Goal: Task Accomplishment & Management: Manage account settings

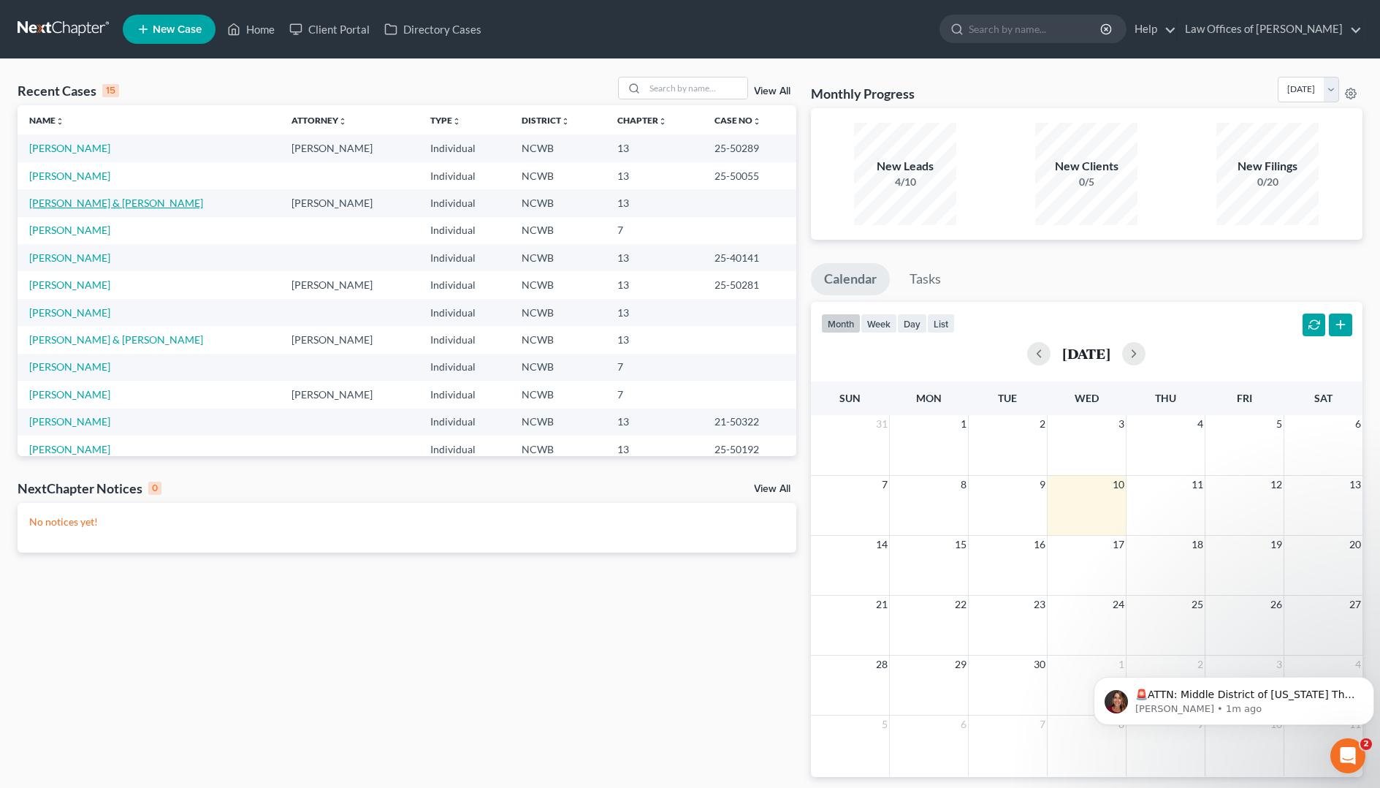
click at [51, 203] on link "[PERSON_NAME] & [PERSON_NAME]" at bounding box center [116, 203] width 174 height 12
select select "4"
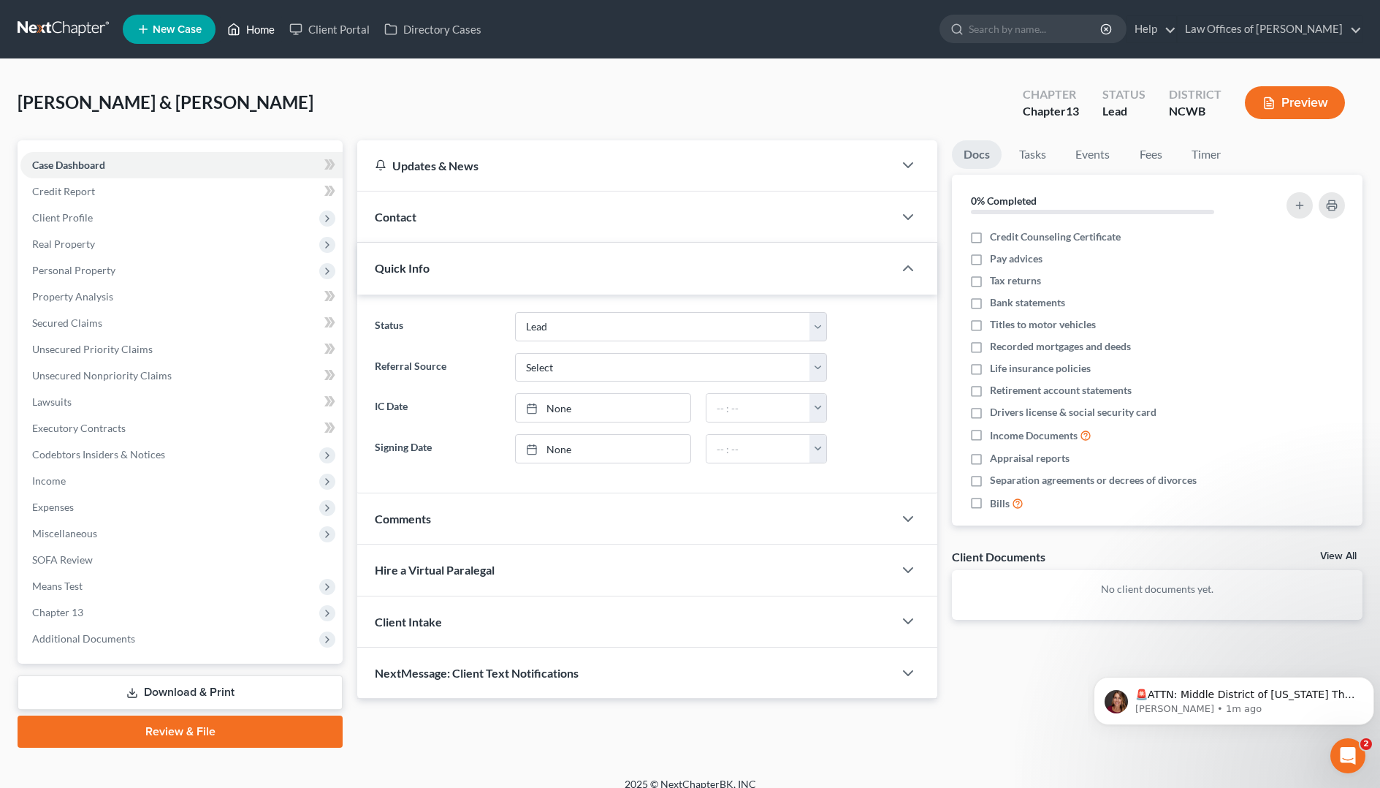
click at [235, 26] on icon at bounding box center [233, 29] width 13 height 18
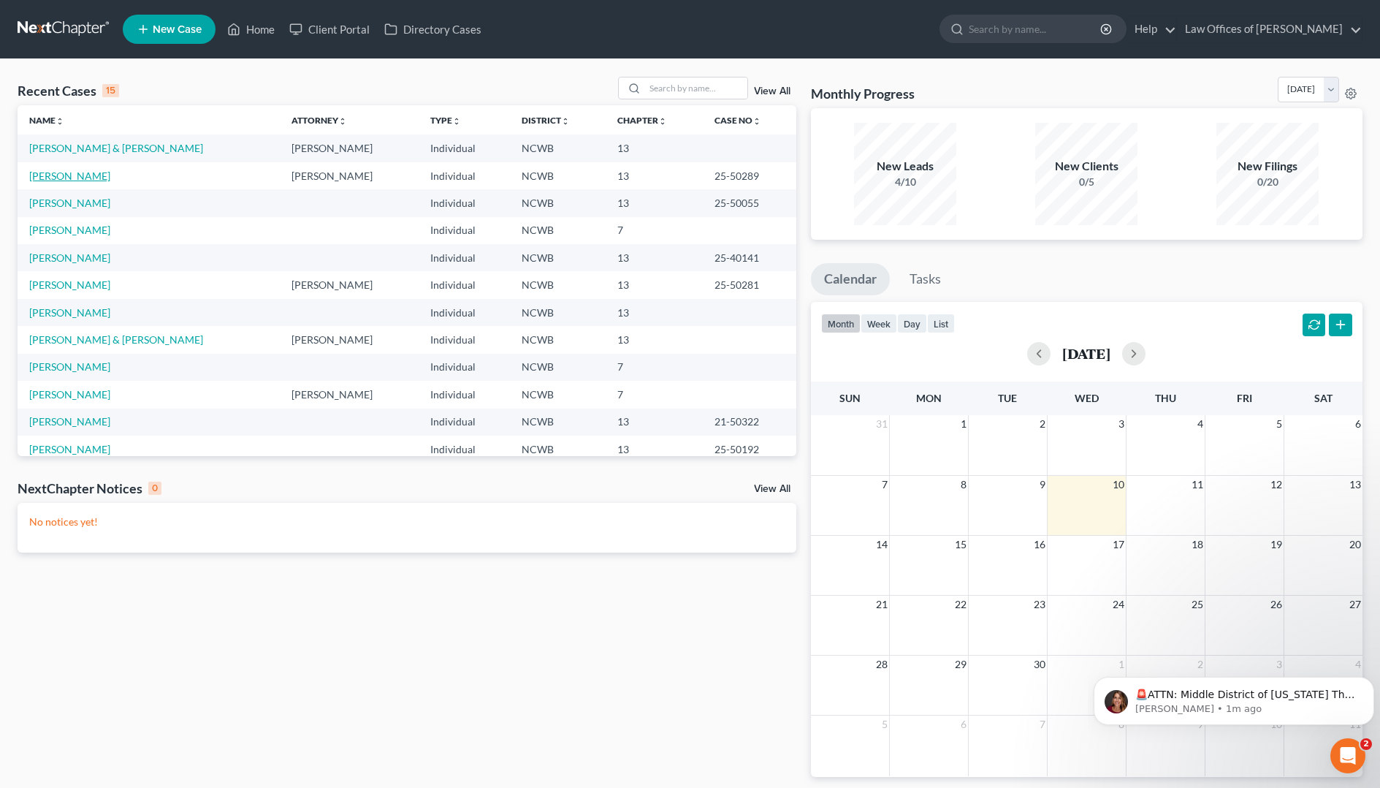
click at [64, 177] on link "[PERSON_NAME]" at bounding box center [69, 176] width 81 height 12
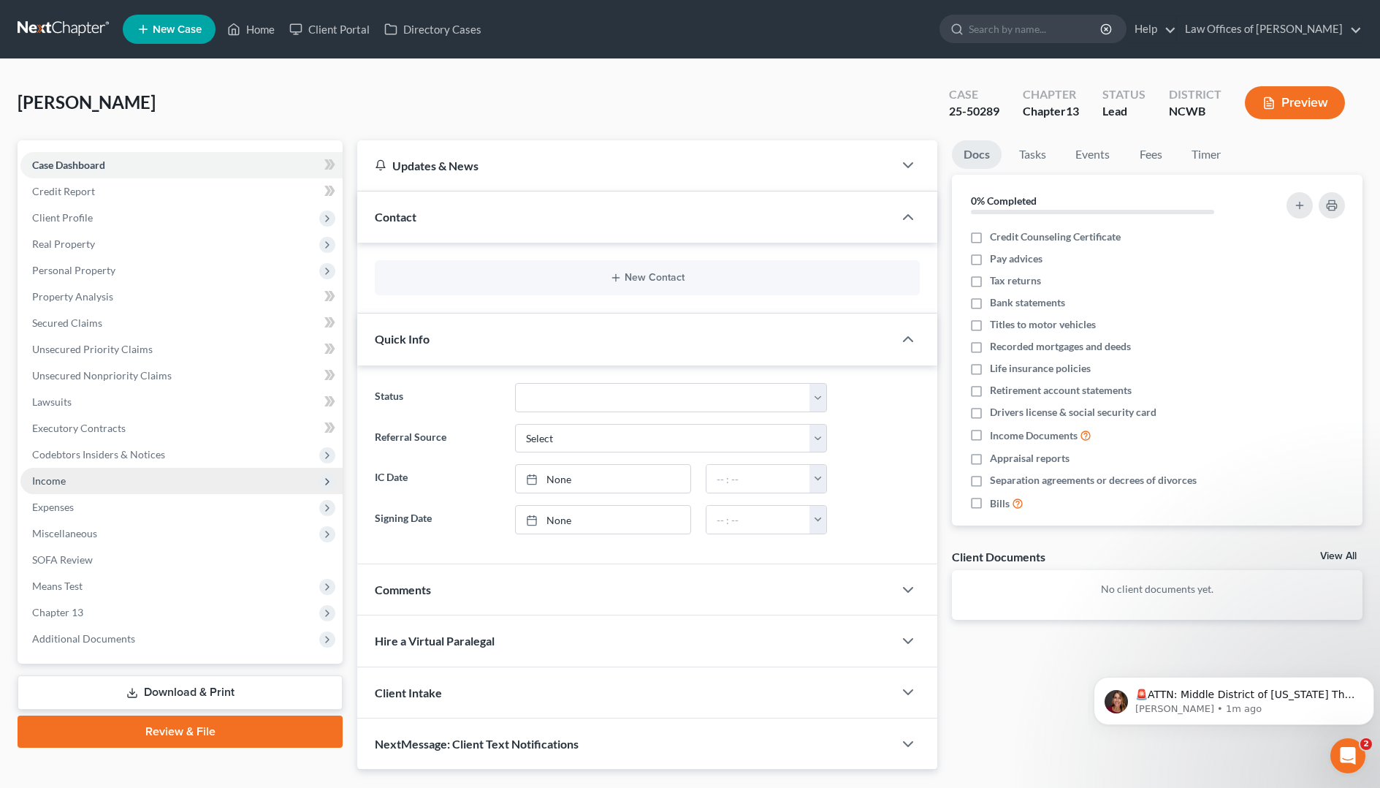
click at [53, 481] on span "Income" at bounding box center [49, 480] width 34 height 12
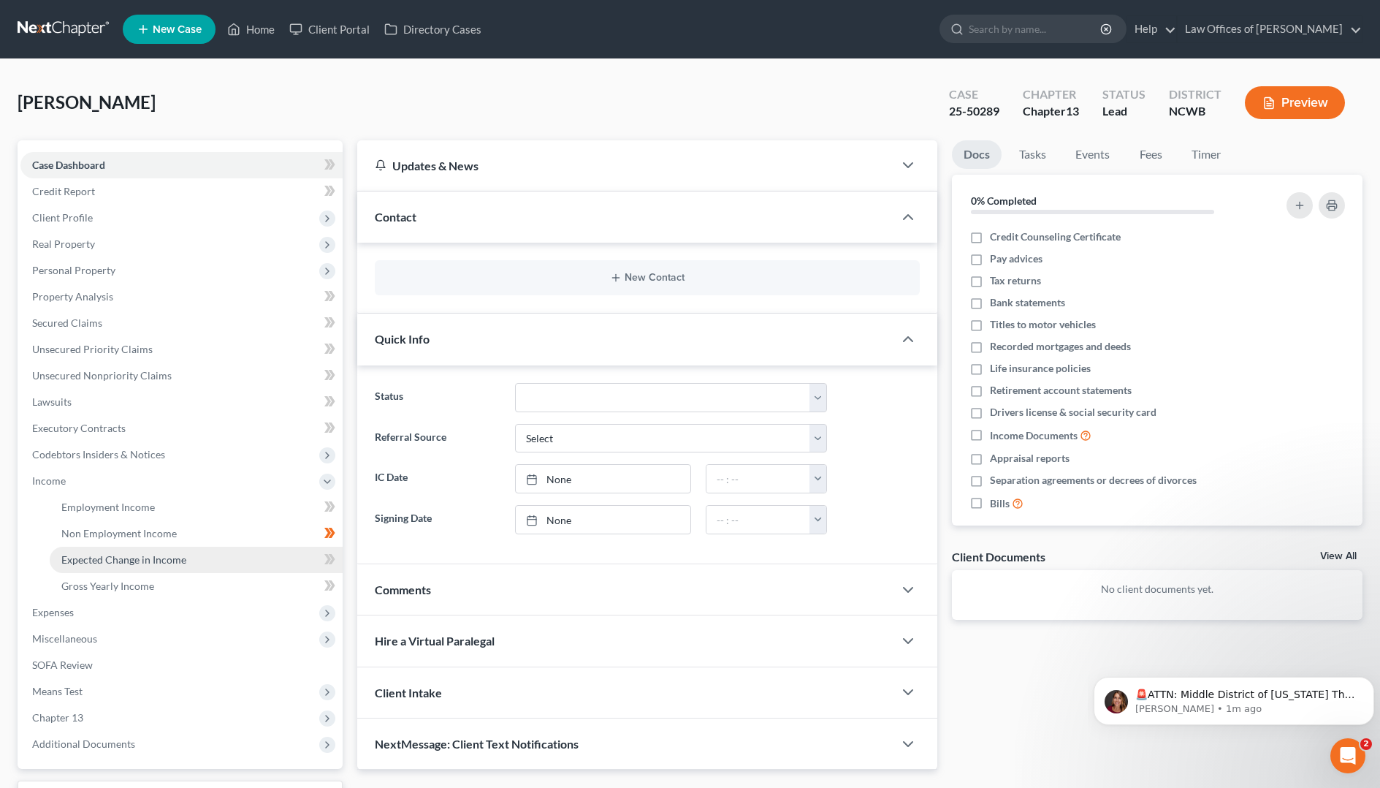
click at [117, 558] on span "Expected Change in Income" at bounding box center [123, 559] width 125 height 12
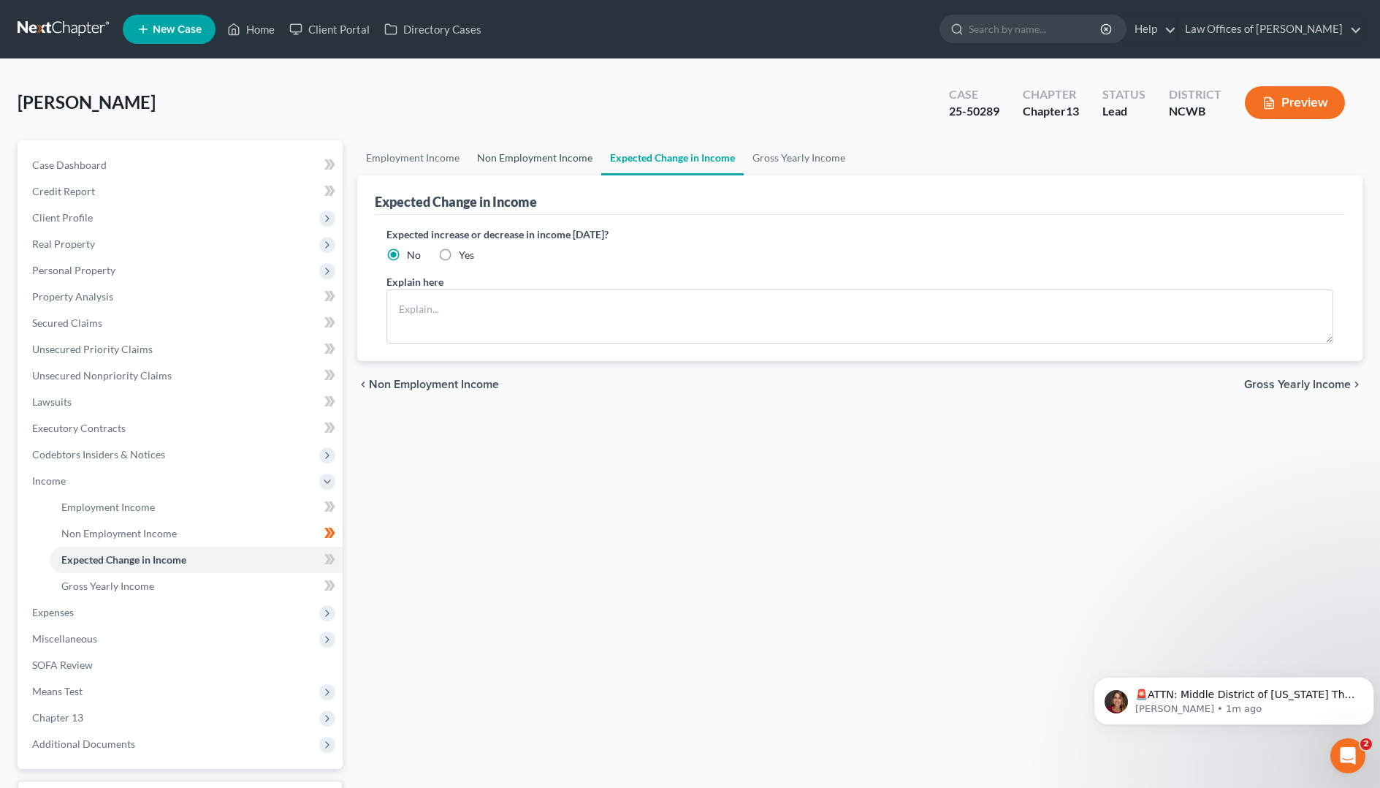
click at [511, 157] on link "Non Employment Income" at bounding box center [534, 157] width 133 height 35
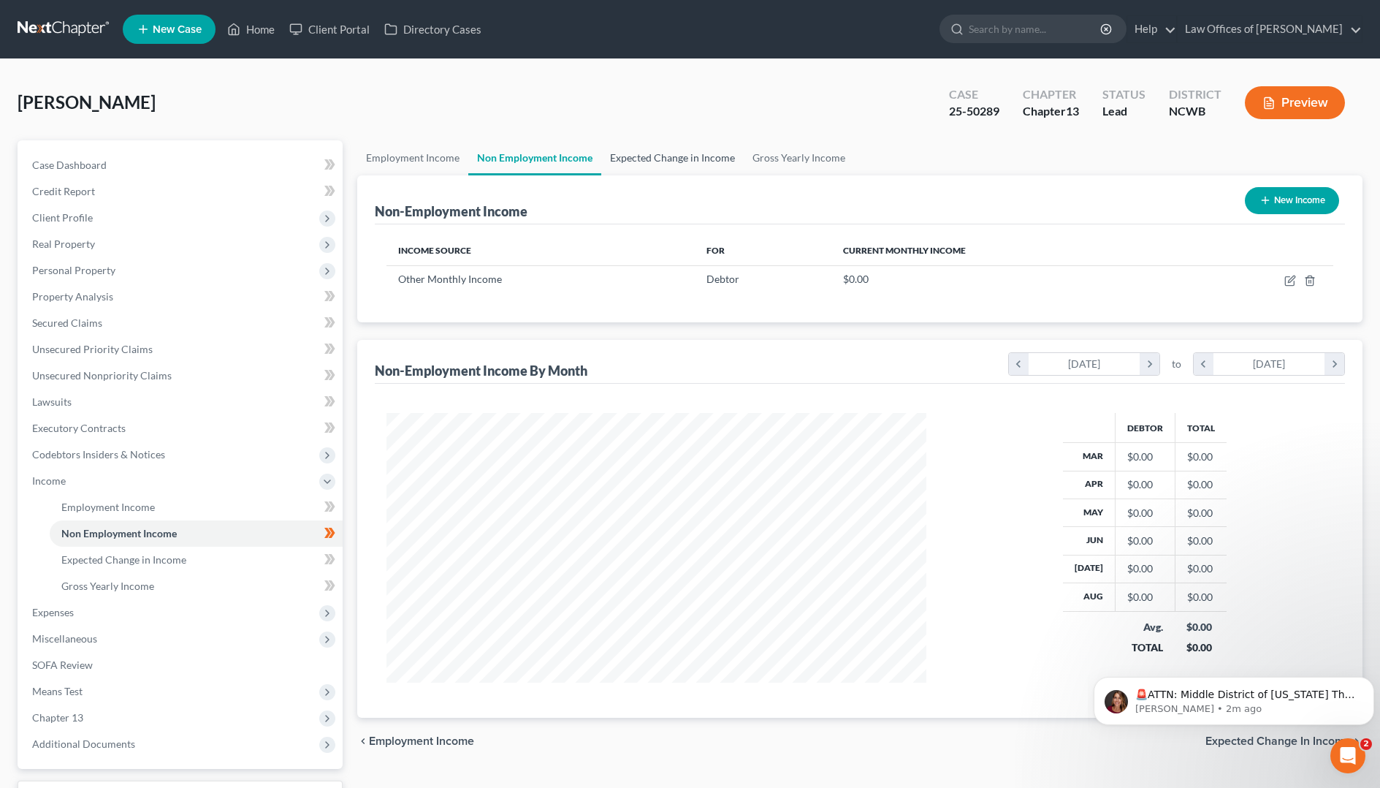
click at [677, 156] on link "Expected Change in Income" at bounding box center [672, 157] width 142 height 35
